Goal: Task Accomplishment & Management: Manage account settings

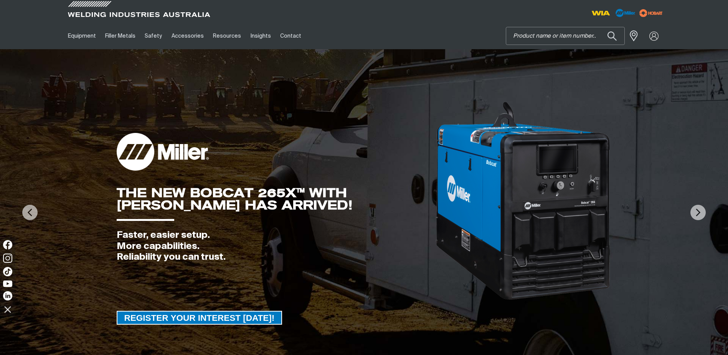
paste input "MR284218"
type input "MR284218"
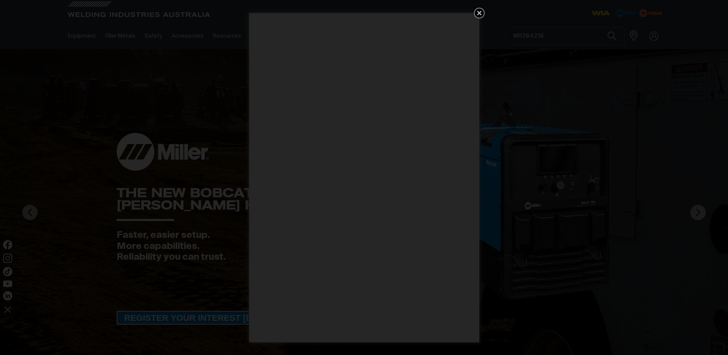
click at [481, 10] on icon "Get 5 WIA Welding Guides Free!" at bounding box center [479, 12] width 9 height 9
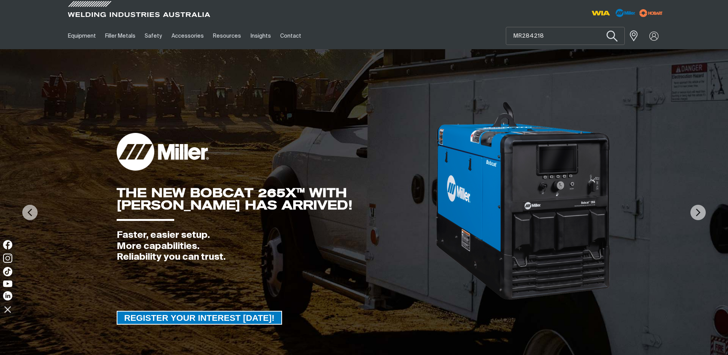
click at [611, 36] on button "Search products" at bounding box center [611, 36] width 31 height 22
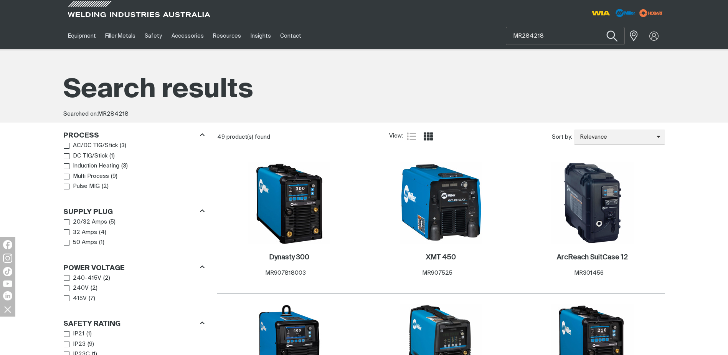
click at [612, 34] on button "Search products" at bounding box center [611, 36] width 31 height 22
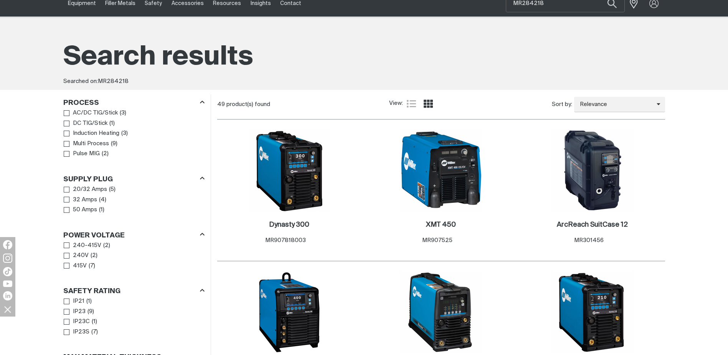
scroll to position [192, 0]
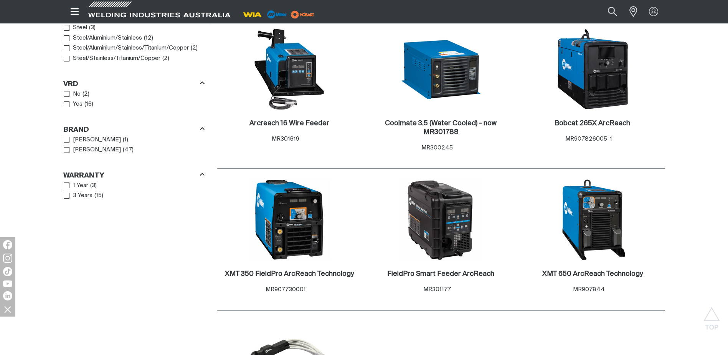
scroll to position [461, 0]
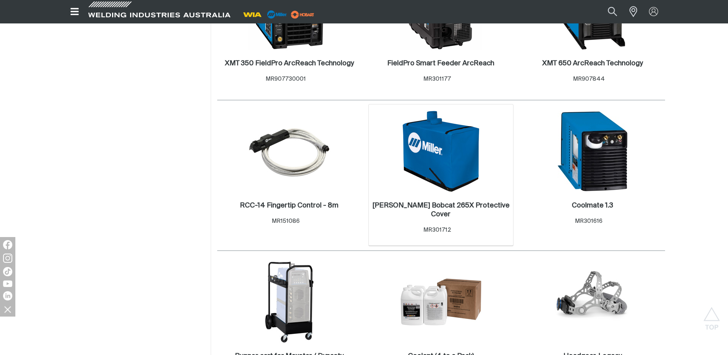
scroll to position [691, 0]
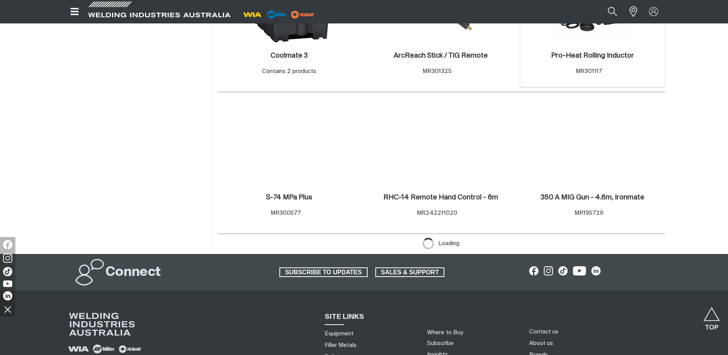
scroll to position [1650, 0]
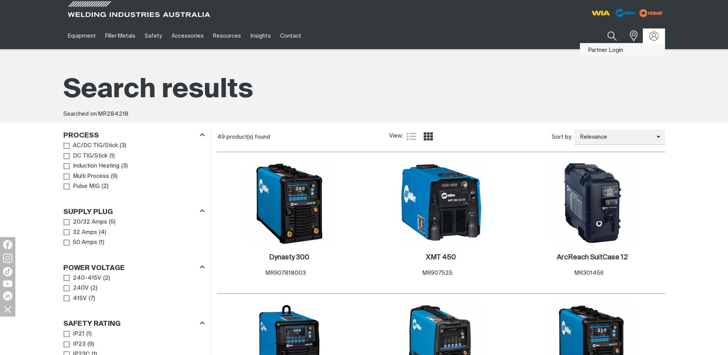
click at [602, 50] on link "Partner Login" at bounding box center [622, 50] width 84 height 14
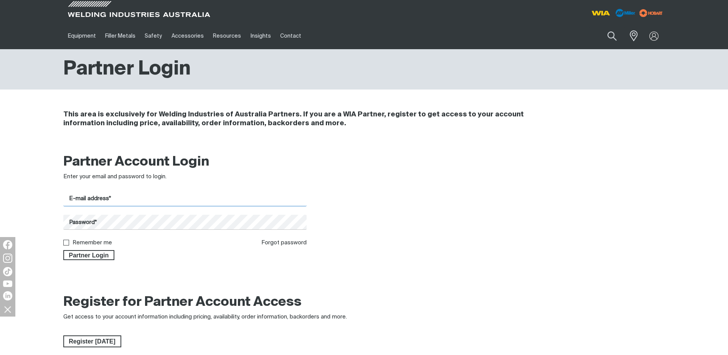
click at [77, 198] on input "E-mail address*" at bounding box center [185, 198] width 244 height 15
type input "[PERSON_NAME][EMAIL_ADDRESS][PERSON_NAME][DOMAIN_NAME]"
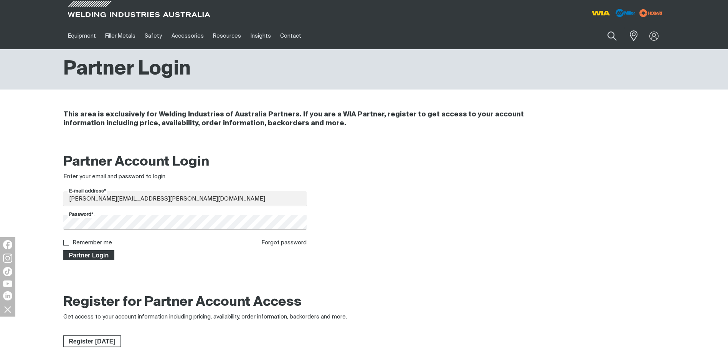
click at [82, 252] on span "Partner Login" at bounding box center [89, 255] width 50 height 10
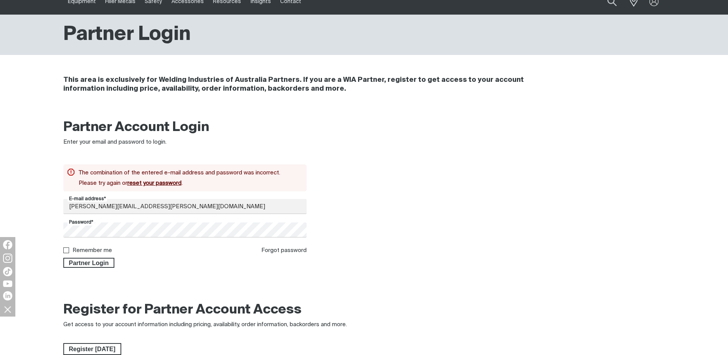
scroll to position [35, 0]
click at [87, 262] on span "Partner Login" at bounding box center [89, 262] width 50 height 10
click at [152, 180] on link "reset your password" at bounding box center [154, 183] width 54 height 6
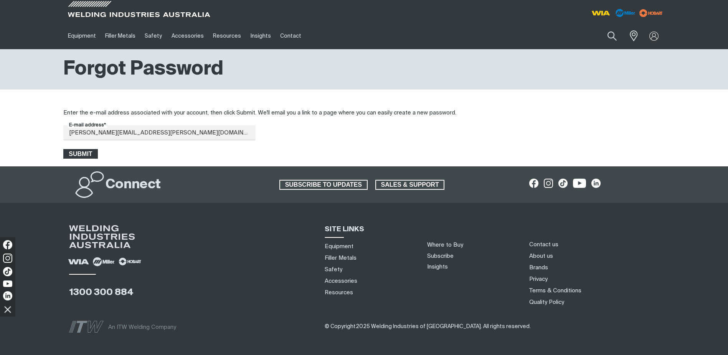
click at [81, 153] on span "Submit" at bounding box center [80, 154] width 33 height 10
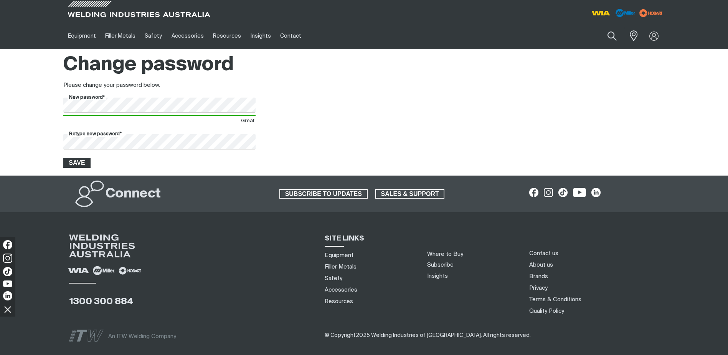
click at [76, 164] on span "Save" at bounding box center [77, 163] width 26 height 10
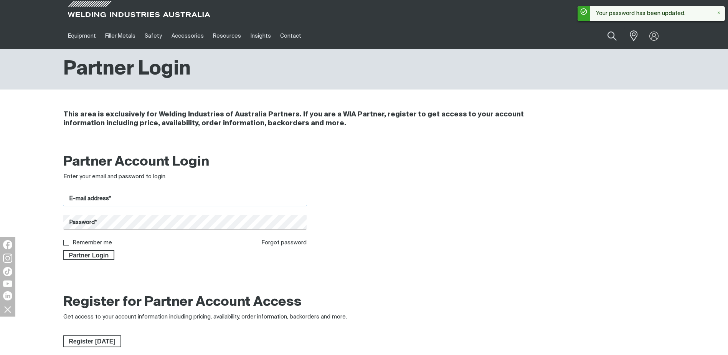
click at [81, 193] on input "E-mail address*" at bounding box center [185, 198] width 244 height 15
type input "[PERSON_NAME][EMAIL_ADDRESS][PERSON_NAME][DOMAIN_NAME]"
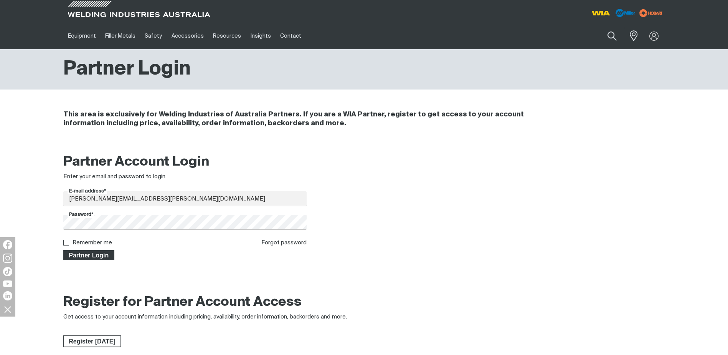
click at [87, 253] on span "Partner Login" at bounding box center [89, 255] width 50 height 10
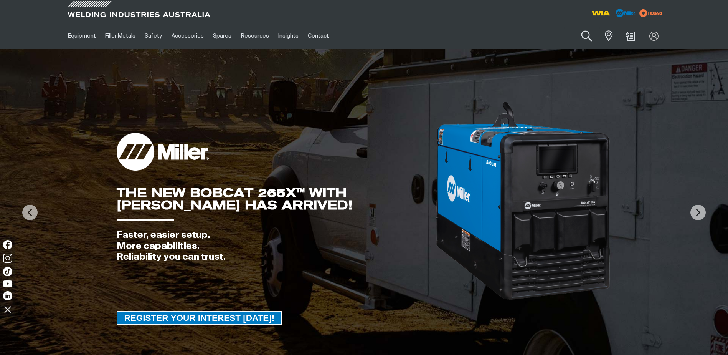
click at [585, 35] on button "Search products" at bounding box center [587, 36] width 31 height 22
click at [493, 35] on input "Search" at bounding box center [540, 35] width 118 height 17
paste input "MR284218"
type input "MR284218"
click at [586, 34] on button "Search products" at bounding box center [587, 36] width 31 height 22
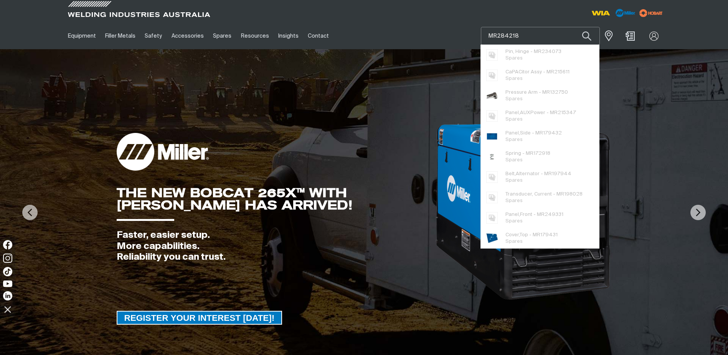
drag, startPoint x: 522, startPoint y: 35, endPoint x: 486, endPoint y: 33, distance: 36.9
click at [486, 35] on input "MR284218" at bounding box center [540, 35] width 118 height 17
